Goal: Task Accomplishment & Management: Manage account settings

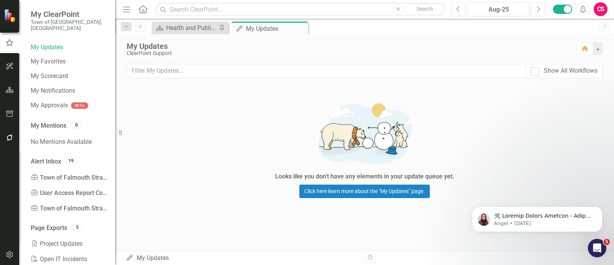
click at [594, 97] on div "Looks like you don't have any elements in your update queue yet. Click here lea…" at bounding box center [364, 148] width 499 height 124
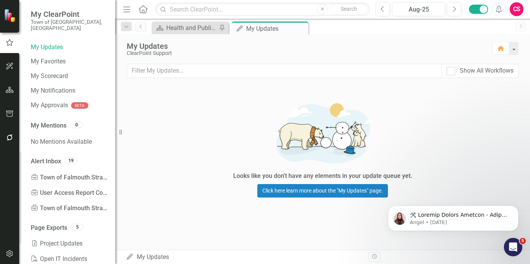
click at [476, 97] on div "Looks like you don't have any elements in your update queue yet. Click here lea…" at bounding box center [322, 148] width 415 height 124
click at [402, 28] on div "Scorecard Health and Public Safety Pin My Updates My Updates Pin Close" at bounding box center [330, 28] width 361 height 12
click at [463, 122] on div "Looks like you don't have any elements in your update queue yet. Click here lea…" at bounding box center [322, 148] width 415 height 124
click at [490, 124] on div "Looks like you don't have any elements in your update queue yet. Click here lea…" at bounding box center [322, 148] width 415 height 124
click at [384, 10] on icon "Previous" at bounding box center [382, 9] width 4 height 7
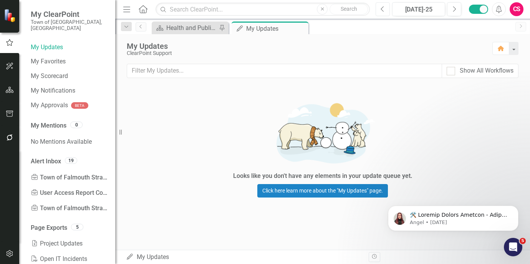
click at [384, 10] on icon "Previous" at bounding box center [382, 9] width 4 height 7
click at [452, 10] on icon "Next" at bounding box center [454, 9] width 4 height 7
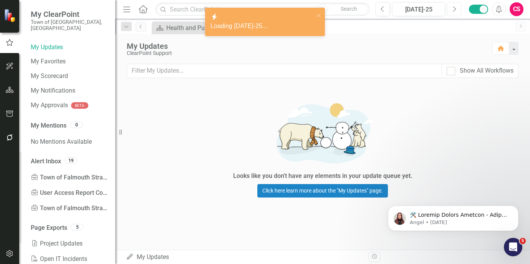
click at [453, 10] on icon "Next" at bounding box center [454, 9] width 4 height 7
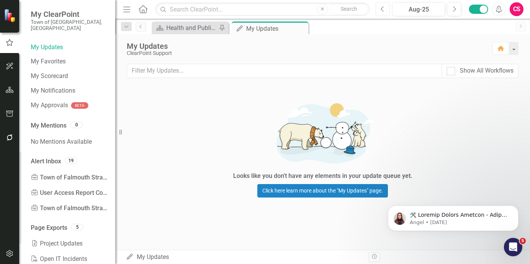
click at [382, 8] on icon "Previous" at bounding box center [382, 9] width 4 height 7
click at [463, 112] on div "Looks like you don't have any elements in your update queue yet. Click here lea…" at bounding box center [322, 148] width 415 height 124
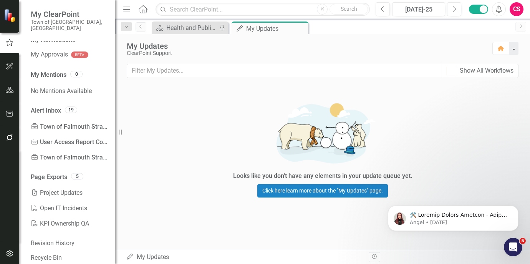
scroll to position [54, 0]
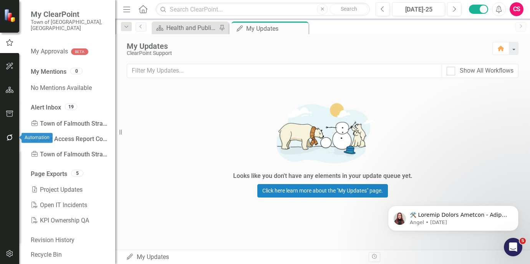
click at [10, 143] on button "button" at bounding box center [9, 138] width 17 height 16
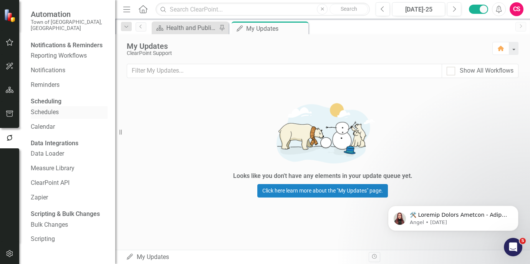
click at [64, 117] on link "Schedules" at bounding box center [69, 112] width 77 height 9
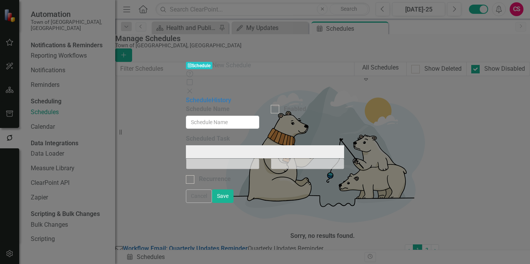
type input "Workflow Email: Quarterly Updates Reminder"
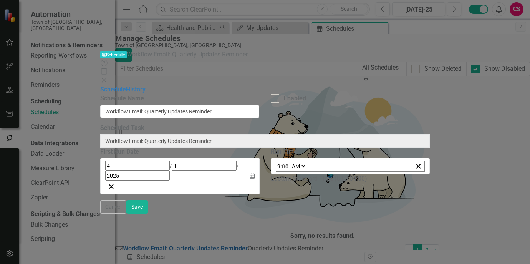
click at [430, 76] on div "Close" at bounding box center [264, 80] width 329 height 9
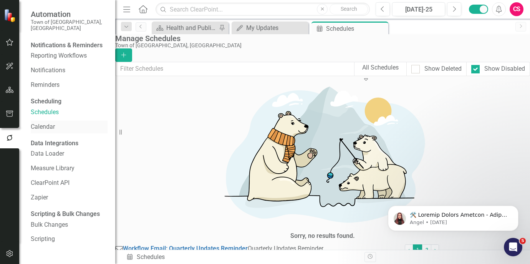
click at [46, 133] on div "Calendar" at bounding box center [69, 127] width 77 height 13
click at [76, 131] on link "Calendar" at bounding box center [69, 126] width 77 height 9
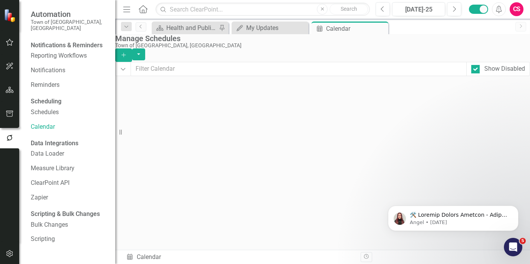
click at [255, 182] on div "16" at bounding box center [252, 178] width 55 height 8
drag, startPoint x: 56, startPoint y: 124, endPoint x: 121, endPoint y: 127, distance: 64.6
click at [56, 117] on link "Schedules" at bounding box center [69, 112] width 77 height 9
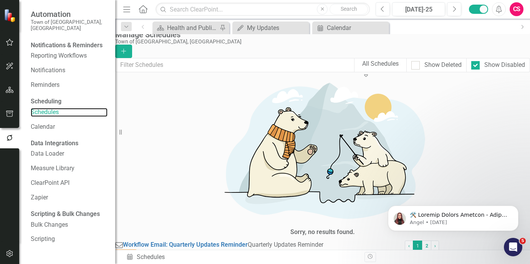
scroll to position [5, 0]
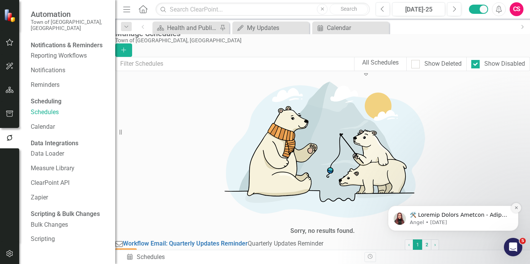
click at [514, 204] on button "Dismiss notification" at bounding box center [516, 208] width 10 height 10
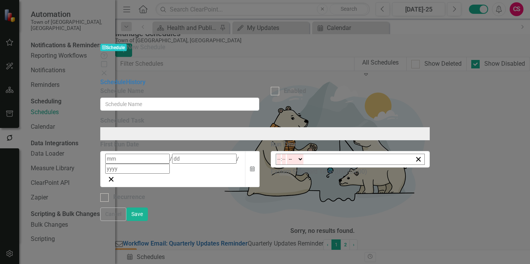
type input "HTML Export: Town of Falmouth Strategic Plan Dashboard"
checkbox input "true"
type input "6"
type input "22"
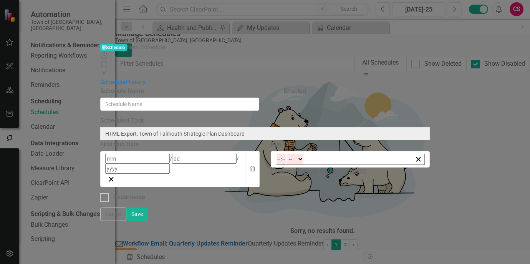
type input "2025"
type input "11:00"
type input "11"
type input "0"
checkbox input "true"
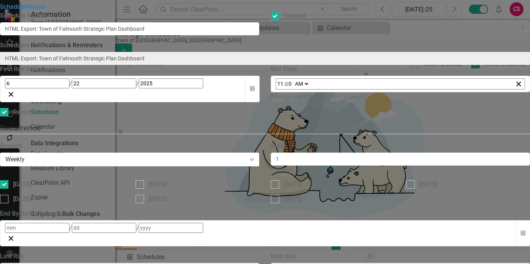
scroll to position [0, 0]
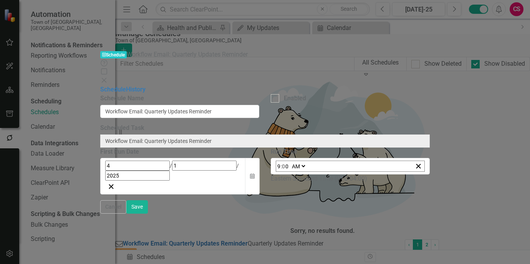
click at [430, 76] on div "Close" at bounding box center [264, 80] width 329 height 9
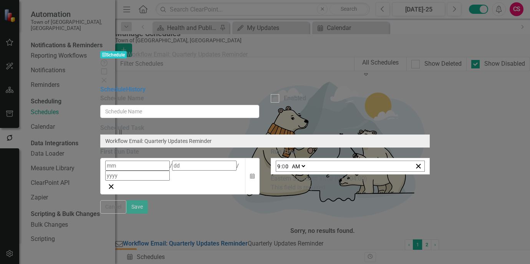
type input "Workflow Email: Quarterly Updates Reminder"
checkbox input "true"
type input "4"
type input "16"
type input "2025"
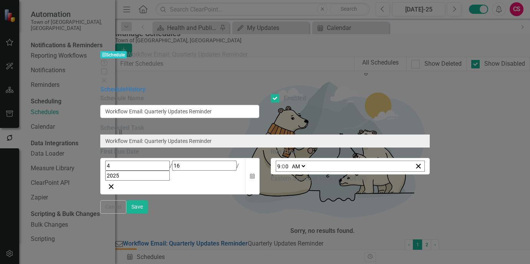
click at [108, 77] on icon "Close" at bounding box center [104, 80] width 8 height 6
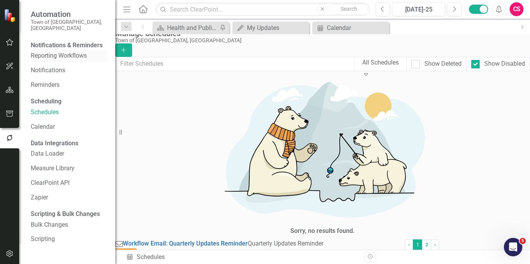
click at [58, 60] on link "Reporting Workflows" at bounding box center [69, 55] width 77 height 9
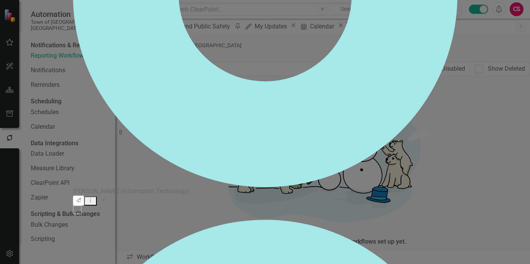
checkbox input "false"
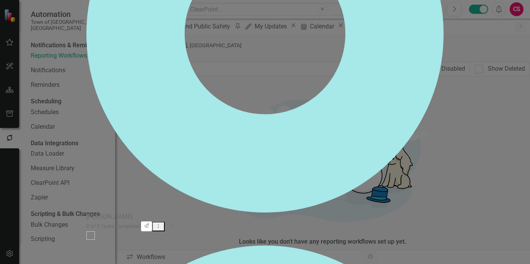
scroll to position [192, 0]
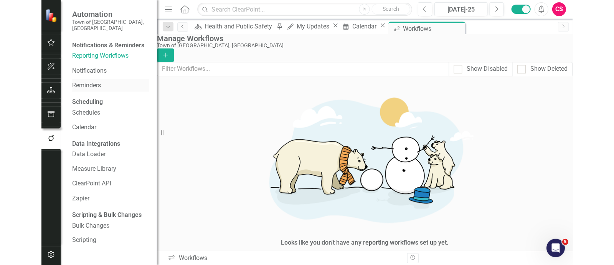
scroll to position [20, 0]
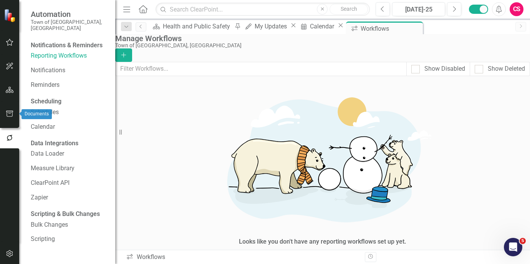
click at [8, 112] on icon "button" at bounding box center [10, 114] width 8 height 6
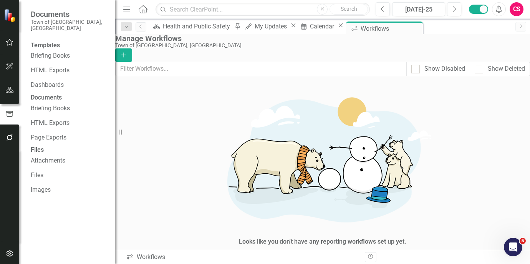
click at [58, 53] on link "Briefing Books" at bounding box center [69, 55] width 77 height 9
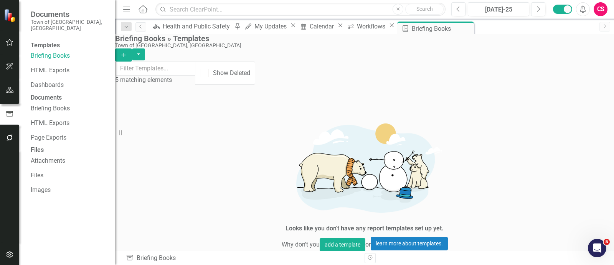
click at [4, 112] on button "button" at bounding box center [9, 114] width 19 height 13
click at [47, 53] on link "Briefing Books" at bounding box center [69, 55] width 77 height 9
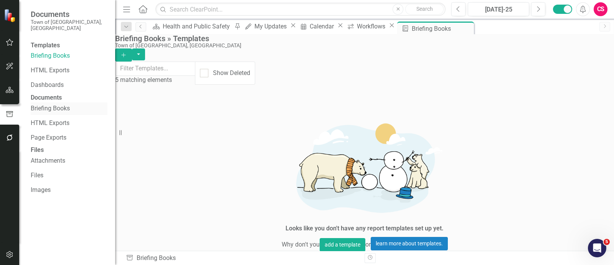
click at [48, 113] on link "Briefing Books" at bounding box center [69, 108] width 77 height 9
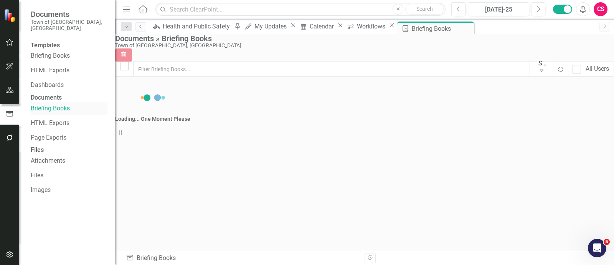
checkbox input "false"
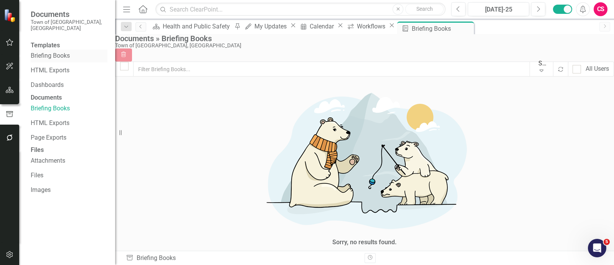
click at [49, 51] on link "Briefing Books" at bounding box center [69, 55] width 77 height 9
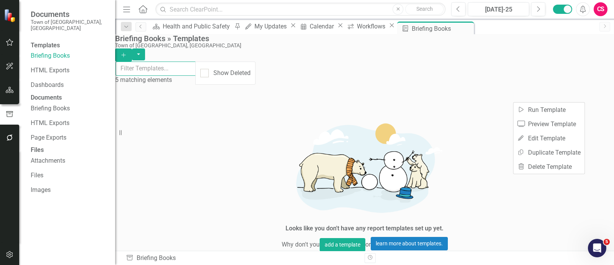
click at [196, 74] on input "text" at bounding box center [156, 68] width 81 height 14
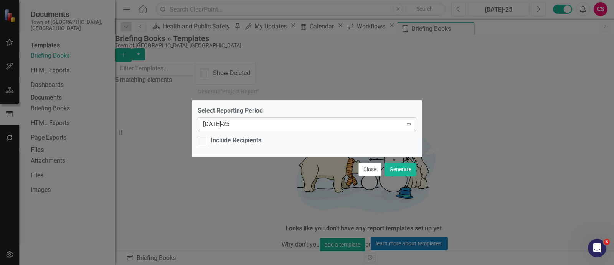
click at [273, 124] on div "[DATE]-25" at bounding box center [303, 124] width 200 height 9
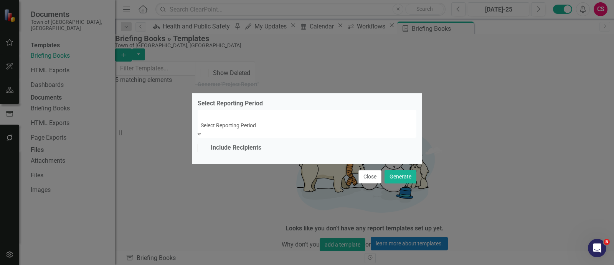
scroll to position [519, 0]
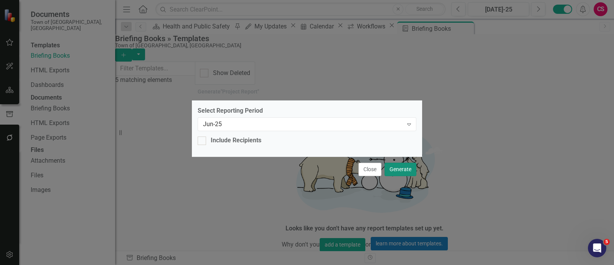
click at [411, 168] on button "Generate" at bounding box center [401, 168] width 32 height 13
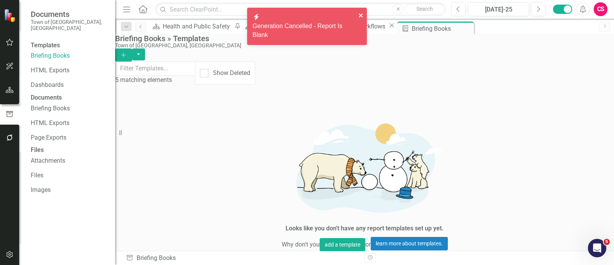
click at [359, 15] on icon "close" at bounding box center [361, 15] width 5 height 6
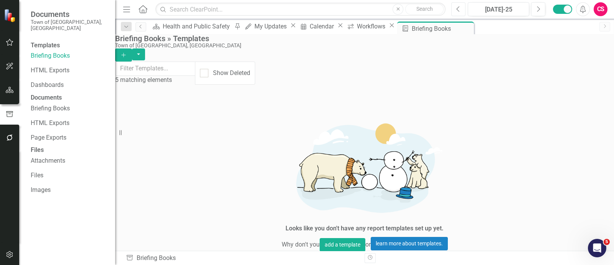
click at [463, 7] on button "Previous" at bounding box center [459, 9] width 14 height 14
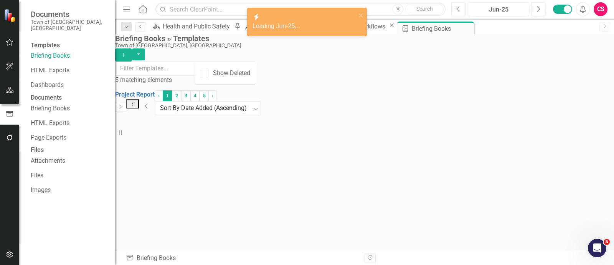
click at [463, 8] on button "Previous" at bounding box center [459, 9] width 14 height 14
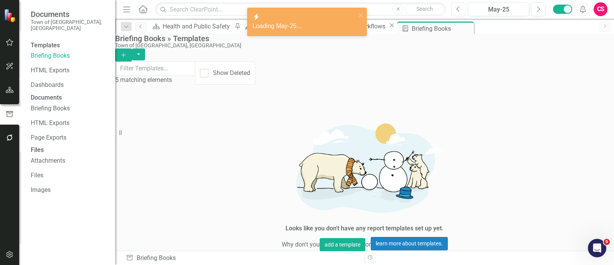
click at [463, 8] on button "Previous" at bounding box center [459, 9] width 14 height 14
click at [538, 7] on icon "Next" at bounding box center [538, 9] width 4 height 7
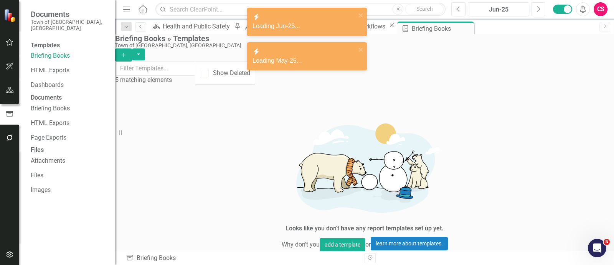
click at [538, 7] on icon "Next" at bounding box center [538, 9] width 4 height 7
click at [461, 7] on button "Previous" at bounding box center [459, 9] width 14 height 14
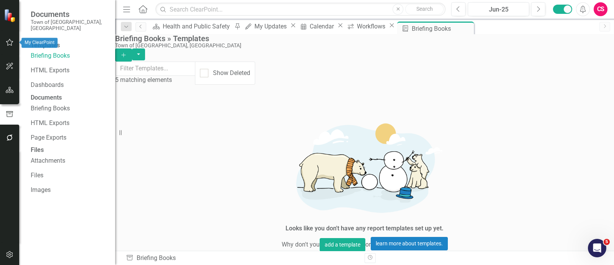
click at [9, 40] on icon "button" at bounding box center [9, 42] width 7 height 7
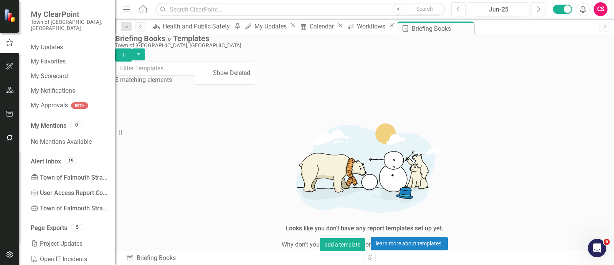
click at [8, 72] on button "button" at bounding box center [9, 66] width 17 height 16
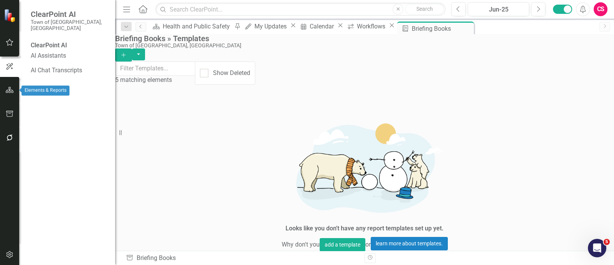
click at [6, 89] on icon "button" at bounding box center [10, 90] width 8 height 6
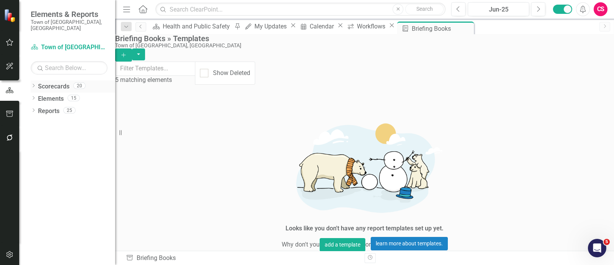
click at [36, 82] on div "Dropdown Scorecards 20" at bounding box center [73, 86] width 84 height 9
click at [31, 83] on div "Dropdown" at bounding box center [33, 86] width 5 height 7
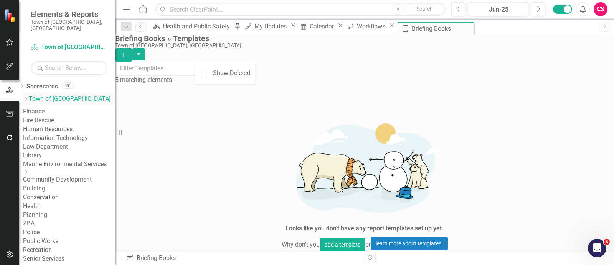
click at [58, 94] on link "Town of [GEOGRAPHIC_DATA]" at bounding box center [72, 98] width 86 height 9
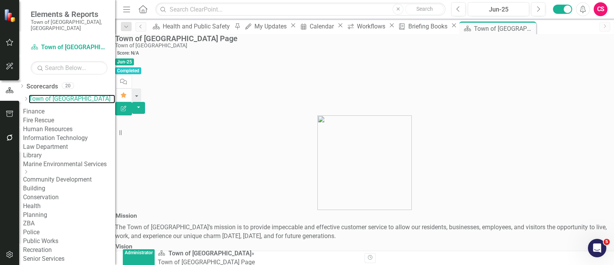
scroll to position [116, 0]
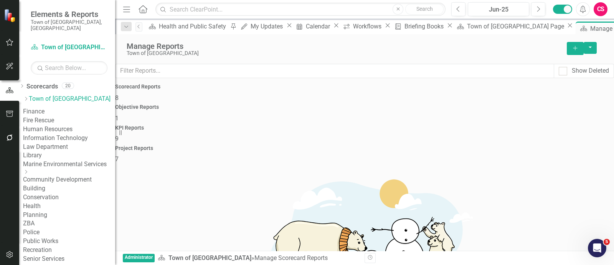
scroll to position [81, 0]
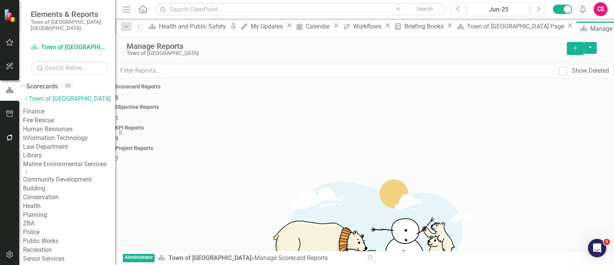
click at [418, 125] on div "KPI Reports 9" at bounding box center [364, 134] width 499 height 18
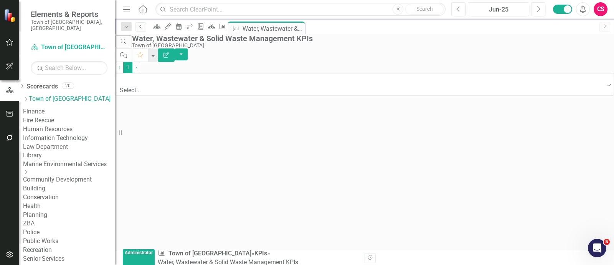
click at [142, 29] on link "Previous" at bounding box center [141, 26] width 11 height 9
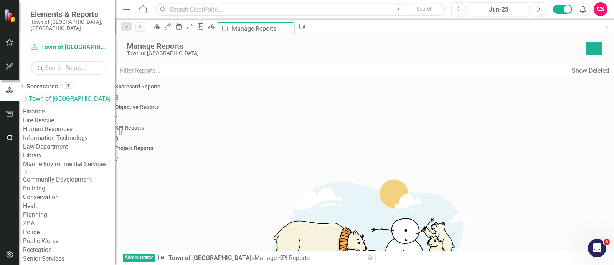
click at [61, 94] on link "Town of [GEOGRAPHIC_DATA]" at bounding box center [72, 98] width 86 height 9
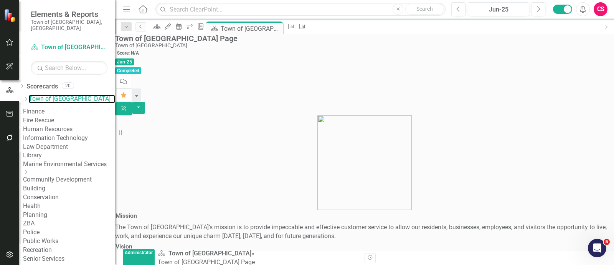
scroll to position [48, 0]
click at [29, 96] on icon "Dropdown" at bounding box center [26, 98] width 6 height 5
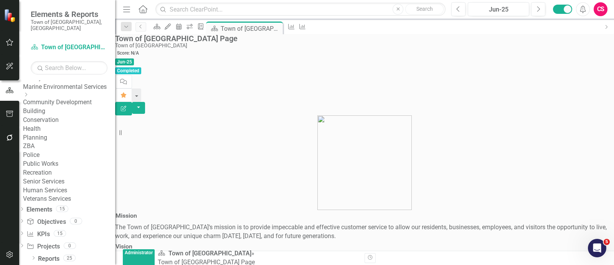
scroll to position [114, 0]
click at [34, 256] on icon "Dropdown" at bounding box center [33, 258] width 5 height 4
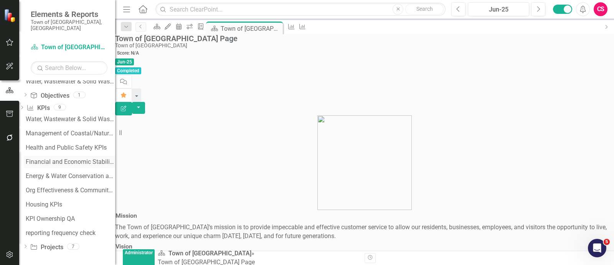
scroll to position [422, 0]
click at [60, 215] on div "KPI Ownership QA" at bounding box center [70, 218] width 89 height 7
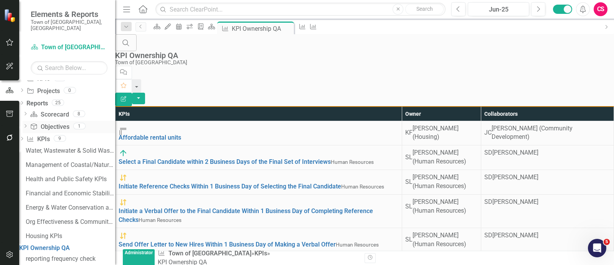
scroll to position [219, 0]
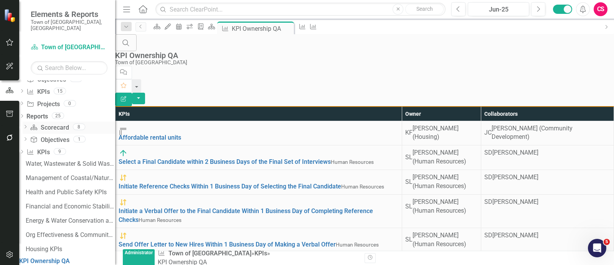
click at [28, 131] on div "Dropdown" at bounding box center [25, 127] width 5 height 7
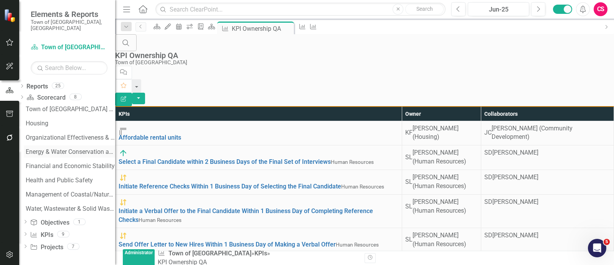
scroll to position [295, 0]
click at [61, 148] on div "Energy & Water Conservation and Sustainability" at bounding box center [70, 151] width 89 height 7
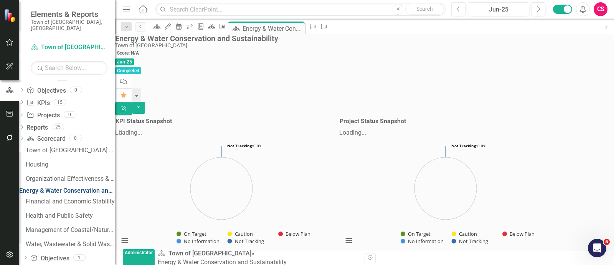
scroll to position [230, 0]
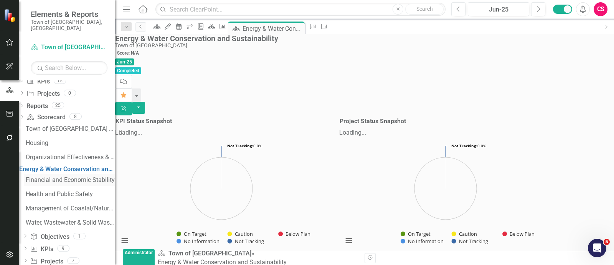
click at [60, 183] on div "Financial and Economic Stability" at bounding box center [70, 179] width 89 height 7
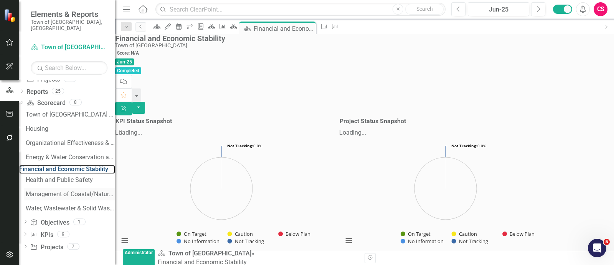
scroll to position [295, 0]
click at [48, 176] on div "Health and Public Safety" at bounding box center [70, 179] width 89 height 7
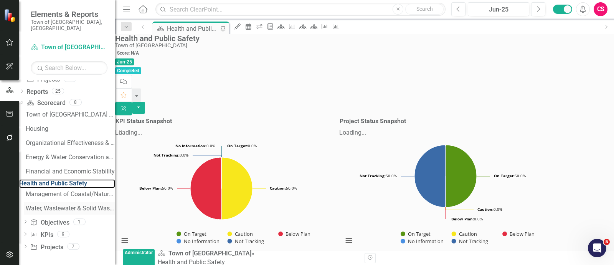
scroll to position [295, 0]
click at [28, 233] on icon "Dropdown" at bounding box center [25, 234] width 5 height 4
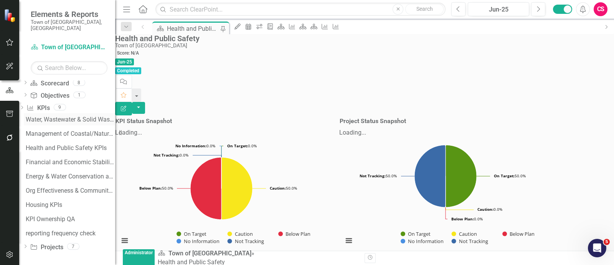
click at [46, 123] on div "Water, Wastewater & Solid Waste Management KPIs" at bounding box center [70, 119] width 89 height 7
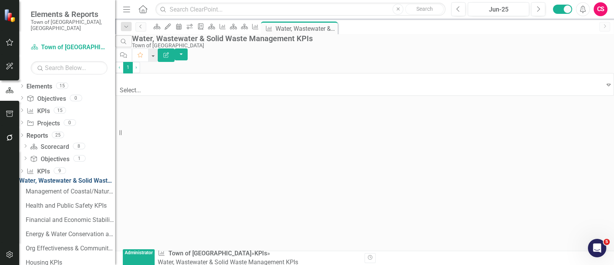
scroll to position [168, 0]
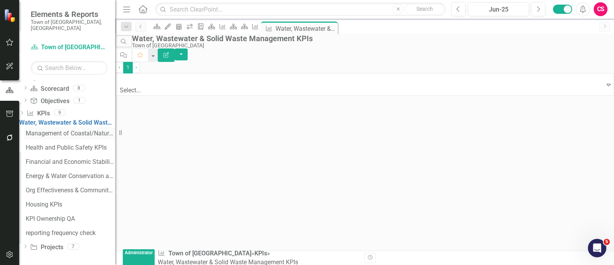
click at [58, 137] on div "Management of Coastal/Natural Resources & Infrastructure KPIs" at bounding box center [70, 133] width 89 height 7
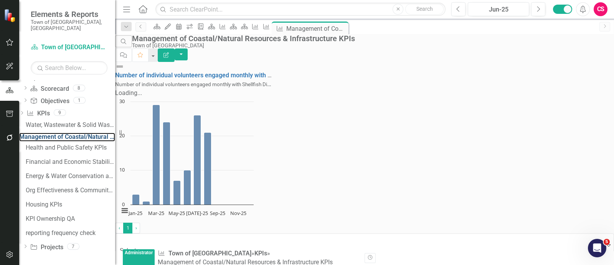
scroll to position [0, 0]
click at [65, 170] on div "Water, Wastewater & Solid Waste Management KPIs Management of Coastal/Natural R…" at bounding box center [67, 178] width 96 height 121
click at [61, 151] on div "Health and Public Safety KPIs" at bounding box center [70, 147] width 89 height 7
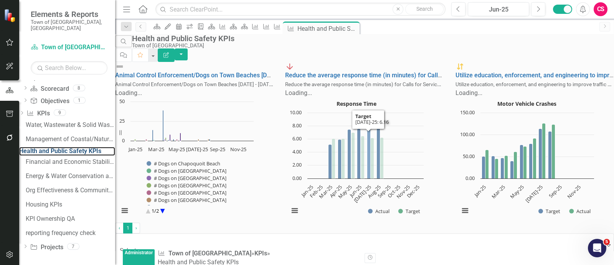
scroll to position [0, 0]
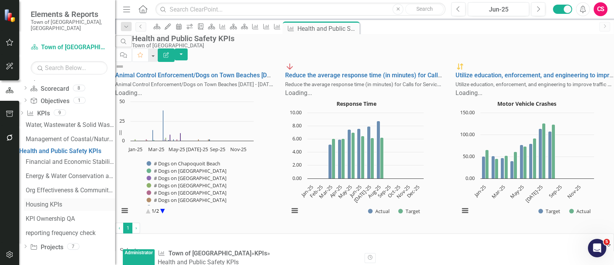
click at [54, 208] on div "Housing KPIs" at bounding box center [70, 204] width 89 height 7
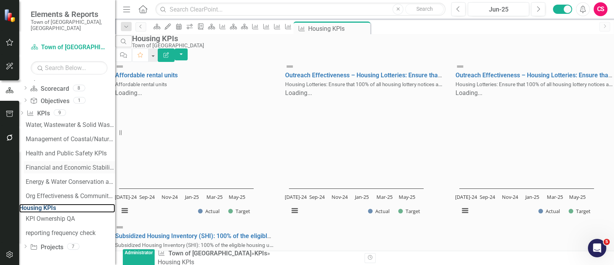
scroll to position [309, 0]
click at [55, 217] on div "KPI Ownership QA" at bounding box center [70, 218] width 89 height 7
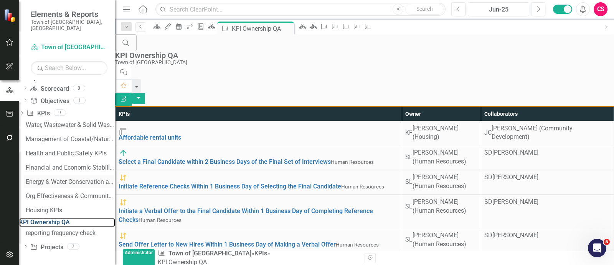
scroll to position [309, 0]
click at [145, 93] on button "button" at bounding box center [138, 99] width 13 height 12
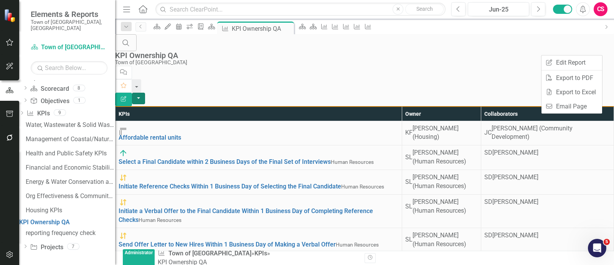
click at [244, 45] on div "Search KPI Ownership QA Town of [GEOGRAPHIC_DATA]" at bounding box center [364, 49] width 499 height 31
click at [28, 91] on icon "Dropdown" at bounding box center [25, 88] width 5 height 4
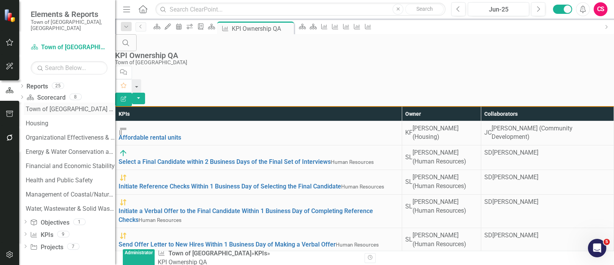
click at [69, 112] on div "Town of [GEOGRAPHIC_DATA] Page" at bounding box center [70, 109] width 89 height 7
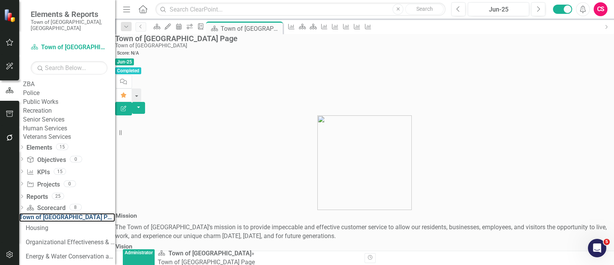
scroll to position [116, 0]
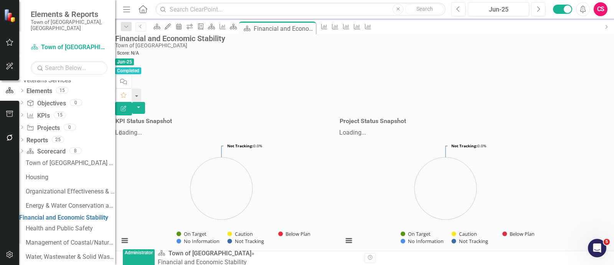
scroll to position [29, 0]
click at [55, 169] on link "Town of [GEOGRAPHIC_DATA] Page" at bounding box center [69, 162] width 91 height 12
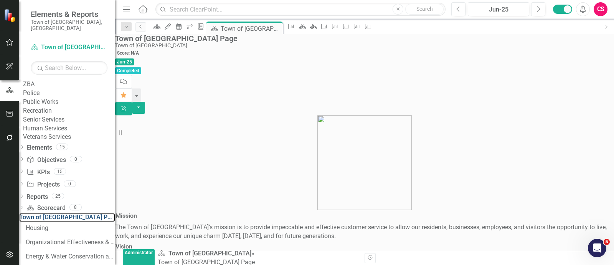
scroll to position [116, 0]
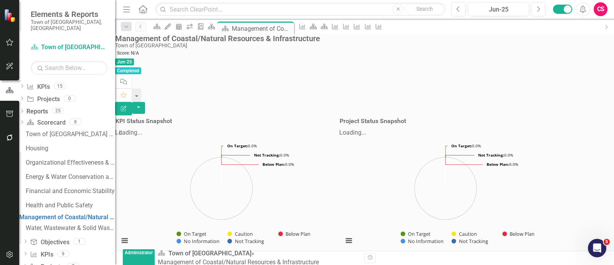
click at [25, 65] on icon "Dropdown" at bounding box center [21, 62] width 5 height 4
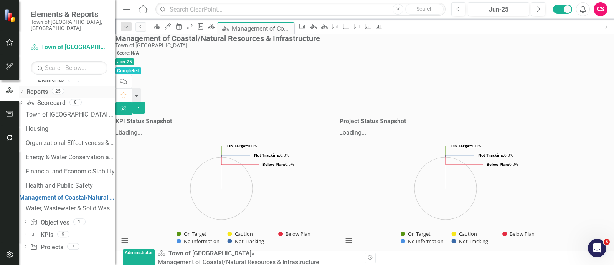
click at [25, 96] on div "Dropdown" at bounding box center [21, 92] width 5 height 9
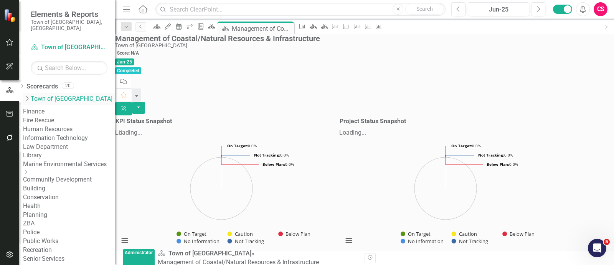
click at [31, 95] on icon "Dropdown" at bounding box center [27, 98] width 8 height 6
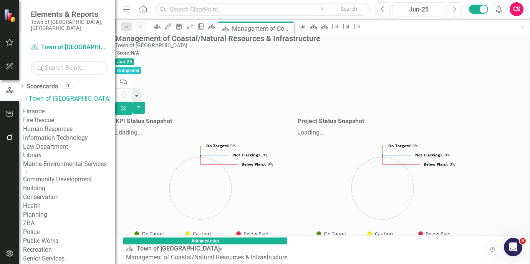
click at [7, 139] on icon "button" at bounding box center [10, 137] width 8 height 6
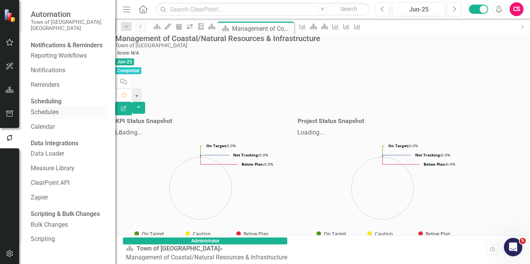
click at [56, 117] on link "Schedules" at bounding box center [69, 112] width 77 height 9
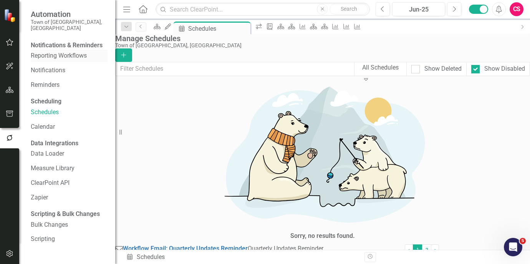
click at [81, 60] on link "Reporting Workflows" at bounding box center [69, 55] width 77 height 9
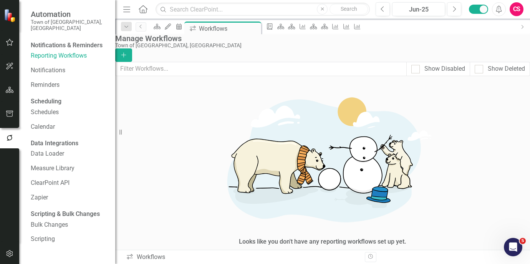
click at [5, 258] on button "button" at bounding box center [9, 254] width 17 height 16
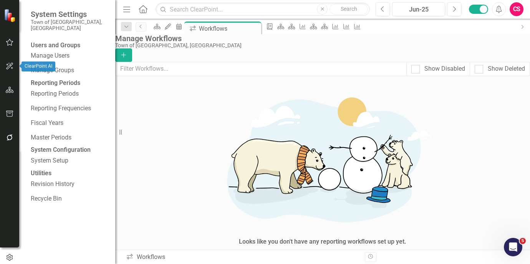
click at [10, 64] on icon "button" at bounding box center [10, 66] width 8 height 6
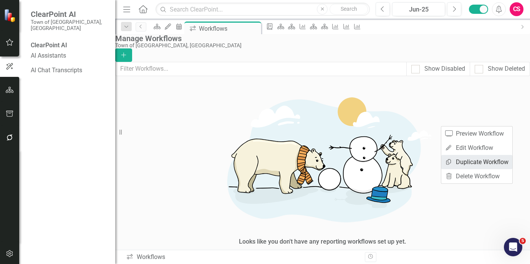
click at [487, 158] on link "Copy Duplicate Workflow" at bounding box center [476, 162] width 71 height 14
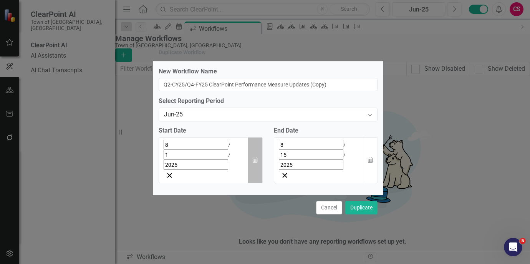
click at [255, 160] on icon "Calendar" at bounding box center [255, 159] width 5 height 5
click at [259, 154] on button "›" at bounding box center [267, 162] width 17 height 17
click at [217, 186] on button "1" at bounding box center [226, 193] width 19 height 14
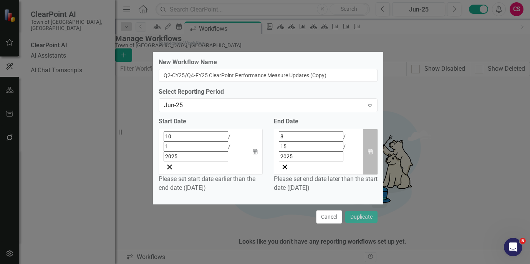
click at [370, 154] on icon "Calendar" at bounding box center [370, 151] width 5 height 5
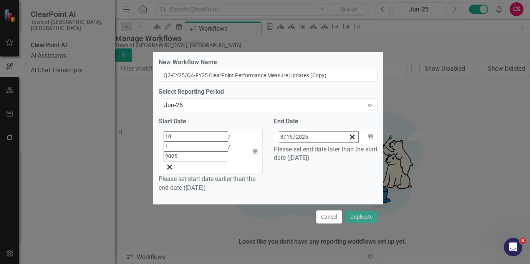
click at [346, 145] on button "›" at bounding box center [337, 153] width 17 height 17
click at [337, 237] on abbr "31" at bounding box center [334, 240] width 6 height 6
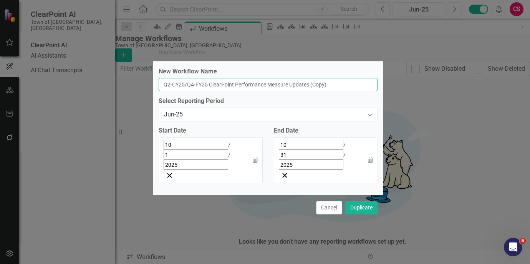
drag, startPoint x: 170, startPoint y: 101, endPoint x: 182, endPoint y: 111, distance: 15.8
click at [170, 91] on input "Q2-CY25/Q4-FY25 ClearPoint Performance Measure Updates (Copy)" at bounding box center [268, 84] width 219 height 13
click at [196, 91] on input "Q3-CY25/Q4-FY25 ClearPoint Performance Measure Updates (Copy)" at bounding box center [268, 84] width 219 height 13
click at [353, 91] on input "Q3-CY25/Q4-FY25 ClearPoint Performance Measure Updates (Copy)" at bounding box center [268, 84] width 219 height 13
click at [170, 91] on input "Q3-CY25/Q4-FY25 ClearPoint Performance Measure Updates" at bounding box center [268, 84] width 219 height 13
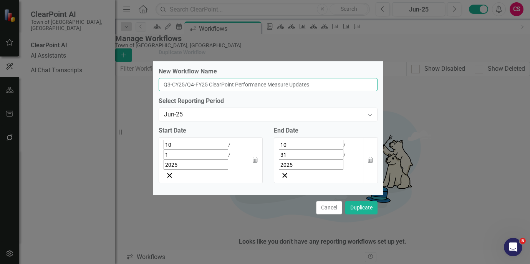
drag, startPoint x: 215, startPoint y: 102, endPoint x: 190, endPoint y: 101, distance: 25.0
click at [190, 91] on input "Q3-CY25/Q4-FY25 ClearPoint Performance Measure Updates" at bounding box center [268, 84] width 219 height 13
type input "Q3-CY25 ClearPoint Performance Measure Updates"
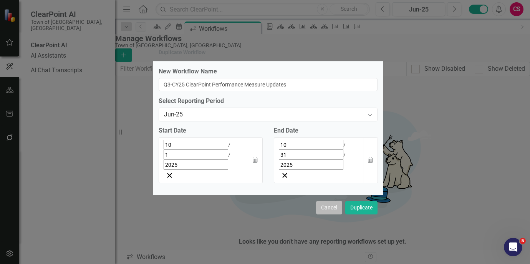
click at [331, 201] on button "Cancel" at bounding box center [329, 207] width 26 height 13
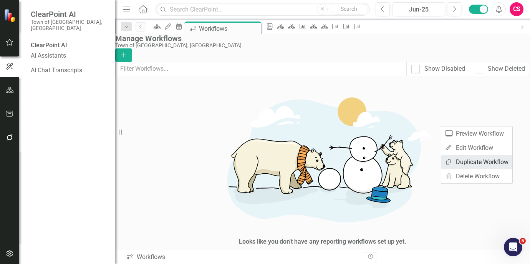
click at [482, 160] on link "Copy Duplicate Workflow" at bounding box center [476, 162] width 71 height 14
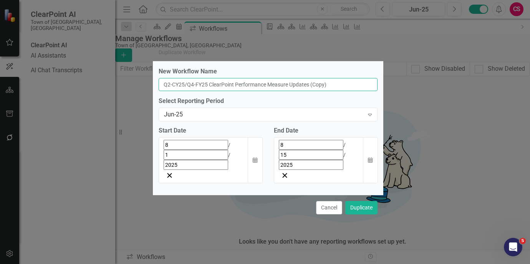
click at [169, 91] on input "Q2-CY25/Q4-FY25 ClearPoint Performance Measure Updates (Copy)" at bounding box center [268, 84] width 219 height 13
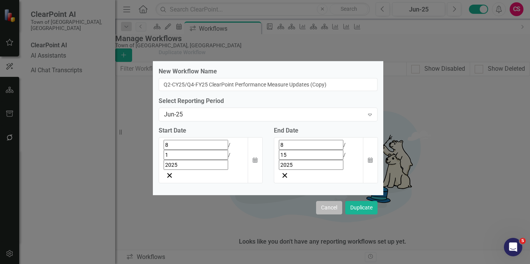
click at [329, 201] on button "Cancel" at bounding box center [329, 207] width 26 height 13
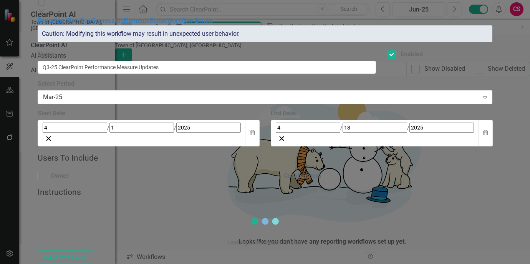
checkbox input "true"
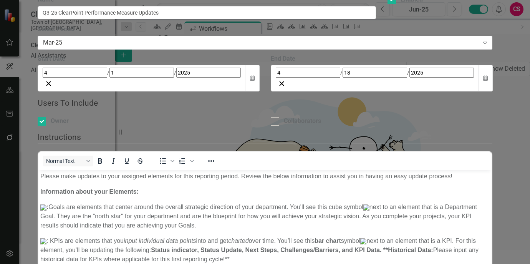
click at [47, 155] on div "Workflows Workflow Q3-25 ClearPoint Performance Measure Updates Help Maximize C…" at bounding box center [265, 132] width 455 height 410
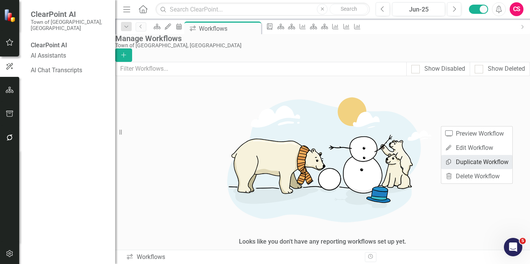
click at [468, 166] on link "Copy Duplicate Workflow" at bounding box center [476, 162] width 71 height 14
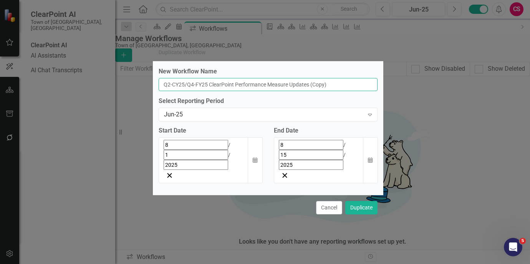
drag, startPoint x: 354, startPoint y: 102, endPoint x: 444, endPoint y: 85, distance: 91.5
click at [354, 91] on input "Q2-CY25/Q4-FY25 ClearPoint Performance Measure Updates (Copy)" at bounding box center [268, 84] width 219 height 13
click at [169, 91] on input "Q2-CY25/Q4-FY25 ClearPoint Performance Measure Updates" at bounding box center [268, 84] width 219 height 13
drag, startPoint x: 214, startPoint y: 101, endPoint x: 187, endPoint y: 100, distance: 26.9
click at [187, 91] on input "Q3-CY25/Q4-FY25 ClearPoint Performance Measure Updates" at bounding box center [268, 84] width 219 height 13
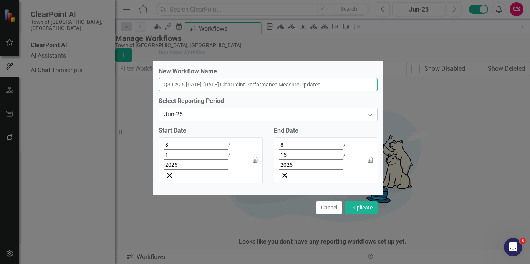
type input "Q3-CY25 [DATE]-[DATE] ClearPoint Performance Measure Updates"
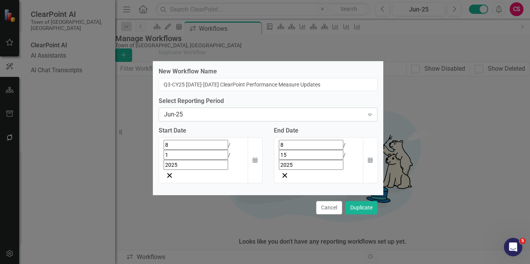
click at [251, 119] on div "Jun-25" at bounding box center [264, 114] width 200 height 9
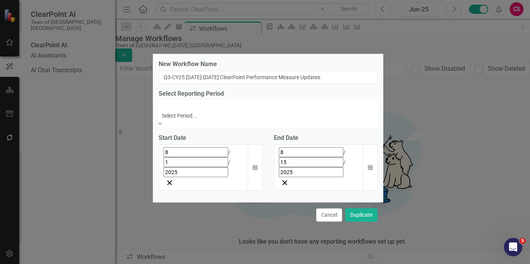
scroll to position [555, 0]
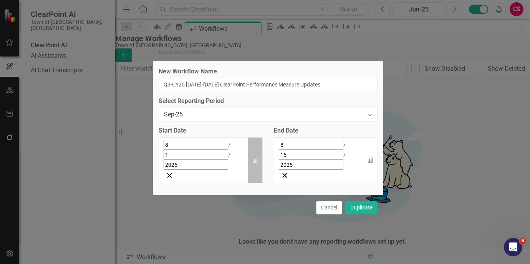
click at [257, 160] on icon "button" at bounding box center [255, 159] width 5 height 5
click at [259, 154] on button "›" at bounding box center [267, 162] width 17 height 17
click at [225, 190] on abbr "1" at bounding box center [226, 193] width 3 height 6
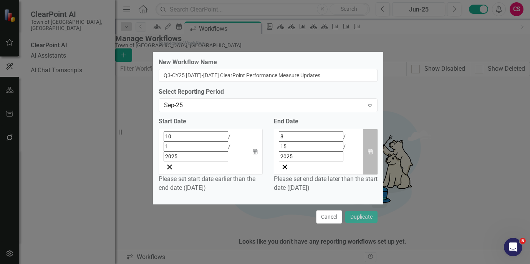
click at [372, 151] on button "Calendar" at bounding box center [370, 152] width 15 height 46
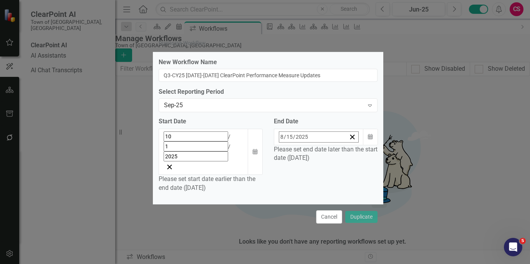
click at [346, 145] on button "›" at bounding box center [337, 153] width 17 height 17
click at [299, 209] on abbr "15" at bounding box center [296, 212] width 6 height 6
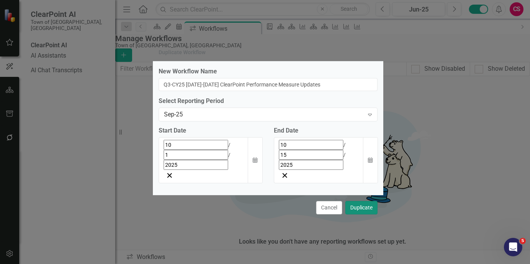
drag, startPoint x: 363, startPoint y: 191, endPoint x: 367, endPoint y: 185, distance: 6.4
click at [367, 201] on button "Duplicate" at bounding box center [361, 207] width 32 height 13
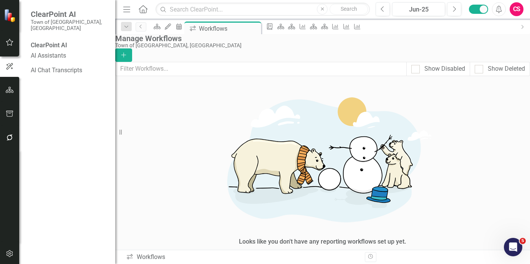
click at [472, 184] on link "Copy Duplicate Workflow" at bounding box center [476, 186] width 71 height 14
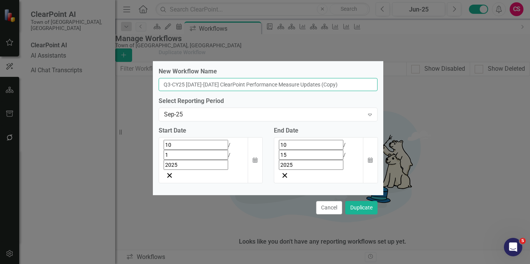
click at [212, 91] on input "Q3-CY25 [DATE]-[DATE] ClearPoint Performance Measure Updates (Copy)" at bounding box center [268, 84] width 219 height 13
drag, startPoint x: 228, startPoint y: 101, endPoint x: 194, endPoint y: 103, distance: 34.6
click at [195, 91] on input "Q3-CY25 [DATE]-[DATE] ClearPoint Performance Measure Updates (Copy)" at bounding box center [268, 84] width 219 height 13
click at [170, 91] on input "Q3-CY25 [DATE]-[DATE] ClearPoint Performance Measure Updates (Copy)" at bounding box center [268, 84] width 219 height 13
click at [239, 91] on input "Q3-CY25 [DATE]-[DATE] ClearPoint Performance Measure Updates (Copy)" at bounding box center [268, 84] width 219 height 13
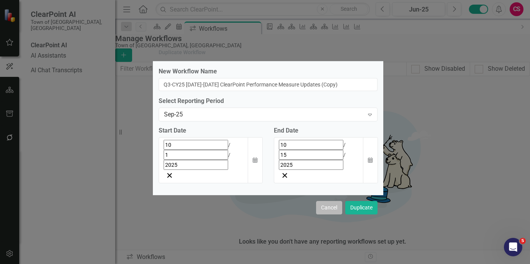
click at [331, 201] on button "Cancel" at bounding box center [329, 207] width 26 height 13
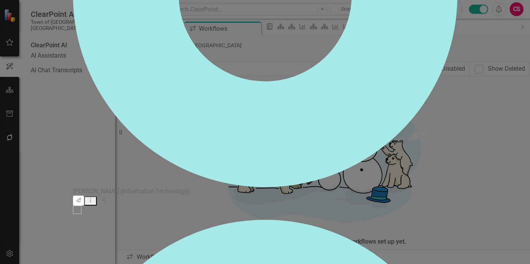
checkbox input "false"
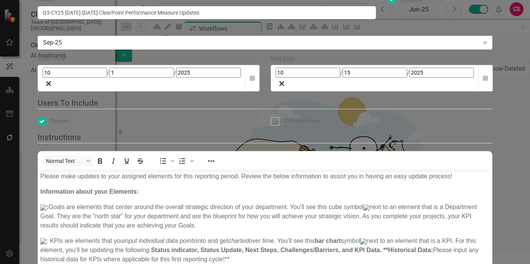
scroll to position [0, 0]
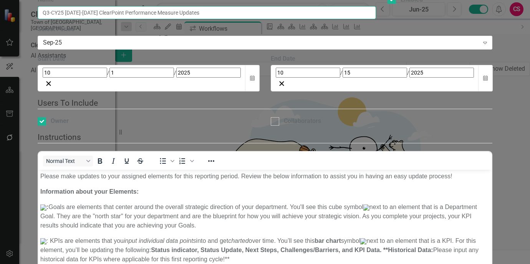
drag, startPoint x: 227, startPoint y: 69, endPoint x: 187, endPoint y: 68, distance: 40.3
click at [187, 19] on input "Q3-CY25 [DATE]-[DATE] ClearPoint Performance Measure Updates" at bounding box center [207, 12] width 338 height 13
type input "Q3-CY25 [DATE]-[DATE] ClearPoint Performance Measure Updates"
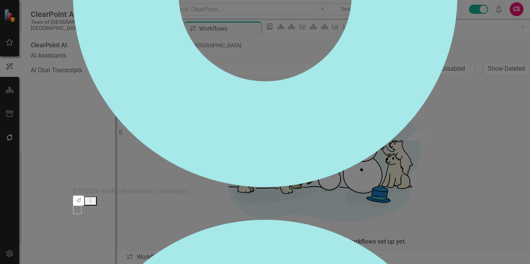
checkbox input "false"
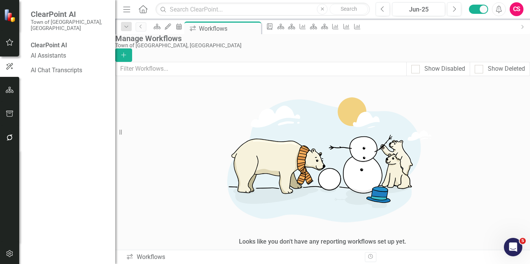
click at [484, 186] on link "Copy Duplicate Workflow" at bounding box center [476, 186] width 71 height 14
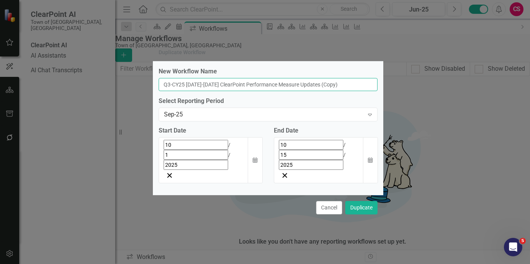
click at [170, 91] on input "Q3-CY25 [DATE]-[DATE] ClearPoint Performance Measure Updates (Copy)" at bounding box center [268, 84] width 219 height 13
click at [228, 91] on input "Q4-CY25 [DATE]-[DATE] ClearPoint Performance Measure Updates (Copy)" at bounding box center [268, 84] width 219 height 13
click at [233, 91] on input "Q4-CY25 [DATE]-[DATE] ClearPoint Performance Measure Updates (Copy)" at bounding box center [268, 84] width 219 height 13
click at [232, 91] on input "Q4-CY25 [DATE]-[DATE] ClearPoint Performance Measure Updates (Copy)" at bounding box center [268, 84] width 219 height 13
type input "Q4-CY25 [DATE]-[DATE] ClearPoint Performance Measure Updates (Copy)"
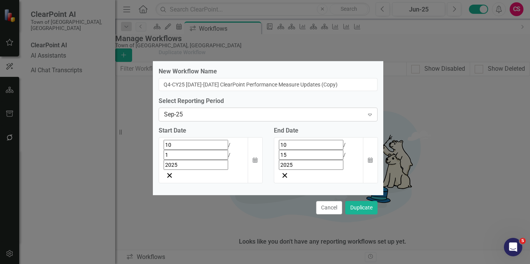
click at [182, 119] on div "Sep-25" at bounding box center [264, 114] width 200 height 9
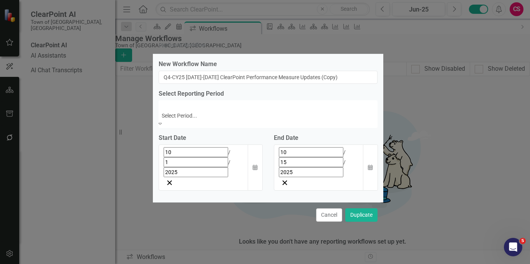
scroll to position [593, 0]
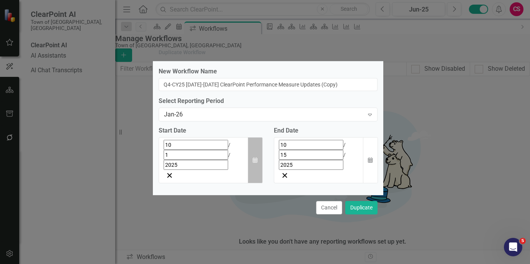
click at [252, 161] on button "Calendar" at bounding box center [255, 160] width 15 height 46
click at [259, 154] on button "›" at bounding box center [267, 162] width 17 height 17
click at [235, 186] on button "1" at bounding box center [244, 193] width 19 height 14
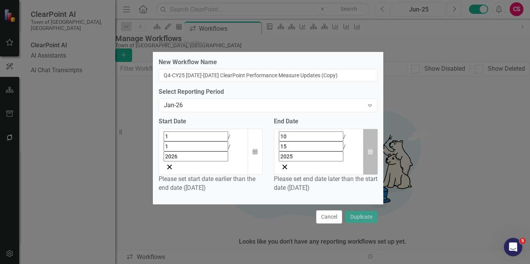
click at [366, 150] on button "Calendar" at bounding box center [370, 152] width 15 height 46
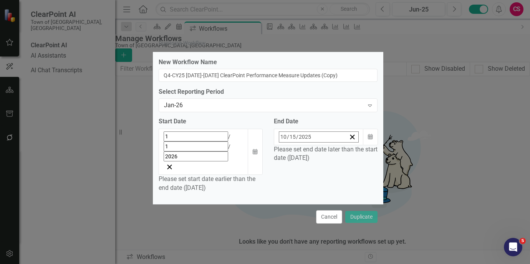
click at [346, 162] on button "›" at bounding box center [337, 153] width 17 height 17
click at [325, 219] on button "15" at bounding box center [315, 212] width 19 height 14
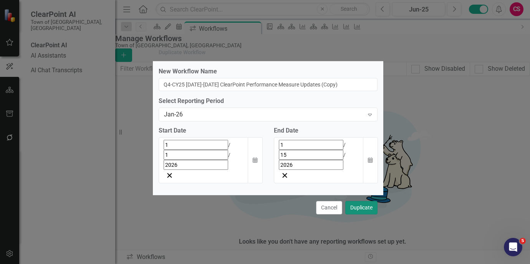
click at [366, 201] on button "Duplicate" at bounding box center [361, 207] width 32 height 13
